Goal: Share content

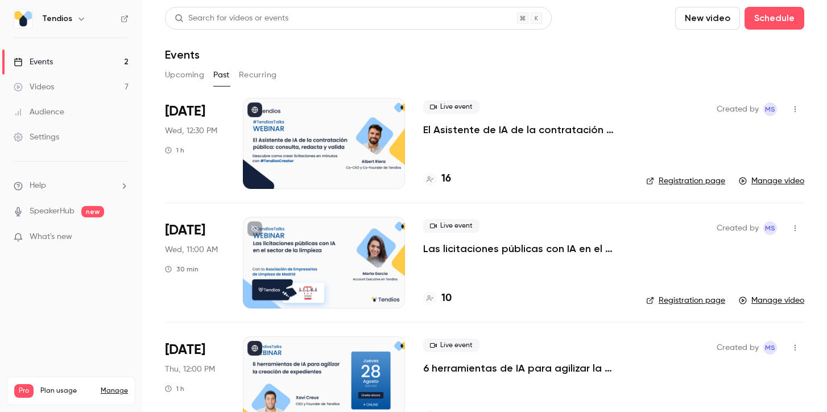
click at [76, 60] on link "Events 2" at bounding box center [71, 61] width 142 height 25
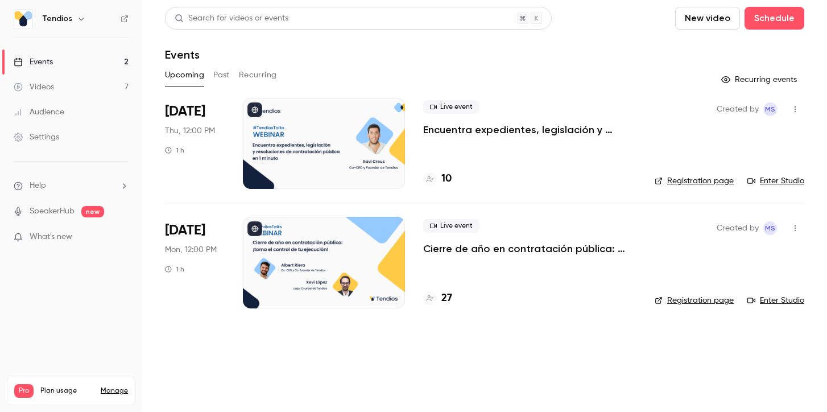
click at [794, 231] on icon "button" at bounding box center [794, 228] width 9 height 8
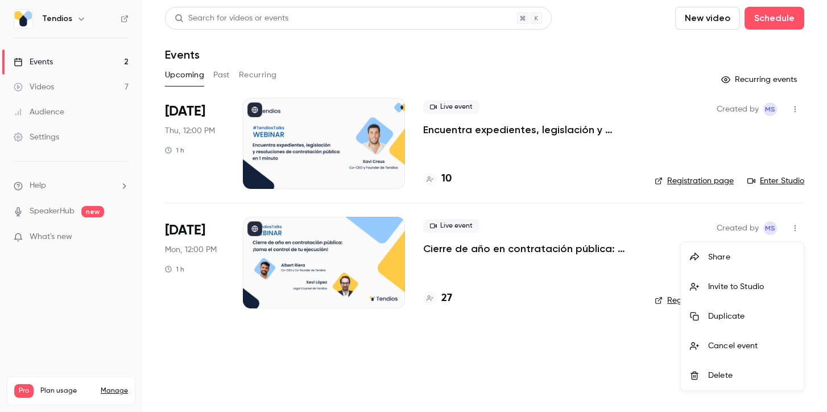
click at [761, 255] on div "Share" at bounding box center [751, 256] width 86 height 11
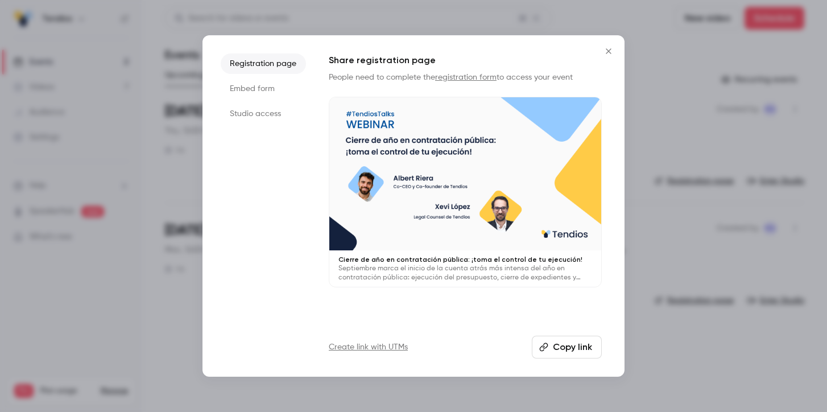
click at [558, 349] on button "Copy link" at bounding box center [567, 347] width 70 height 23
click at [159, 336] on div at bounding box center [413, 206] width 827 height 412
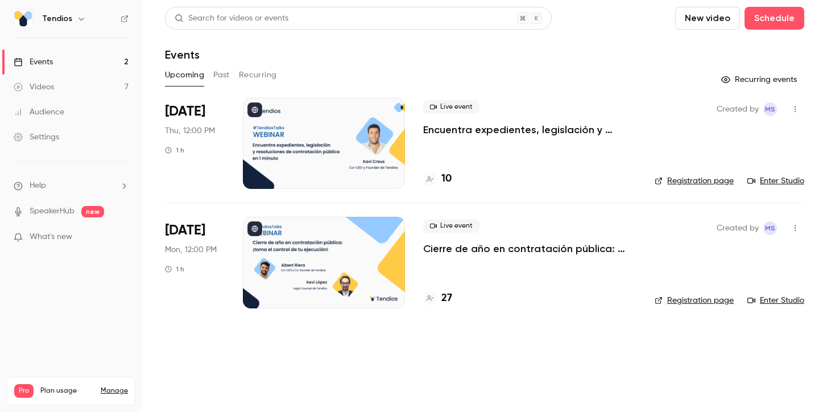
click at [712, 299] on link "Registration page" at bounding box center [694, 300] width 79 height 11
